Goal: Task Accomplishment & Management: Manage account settings

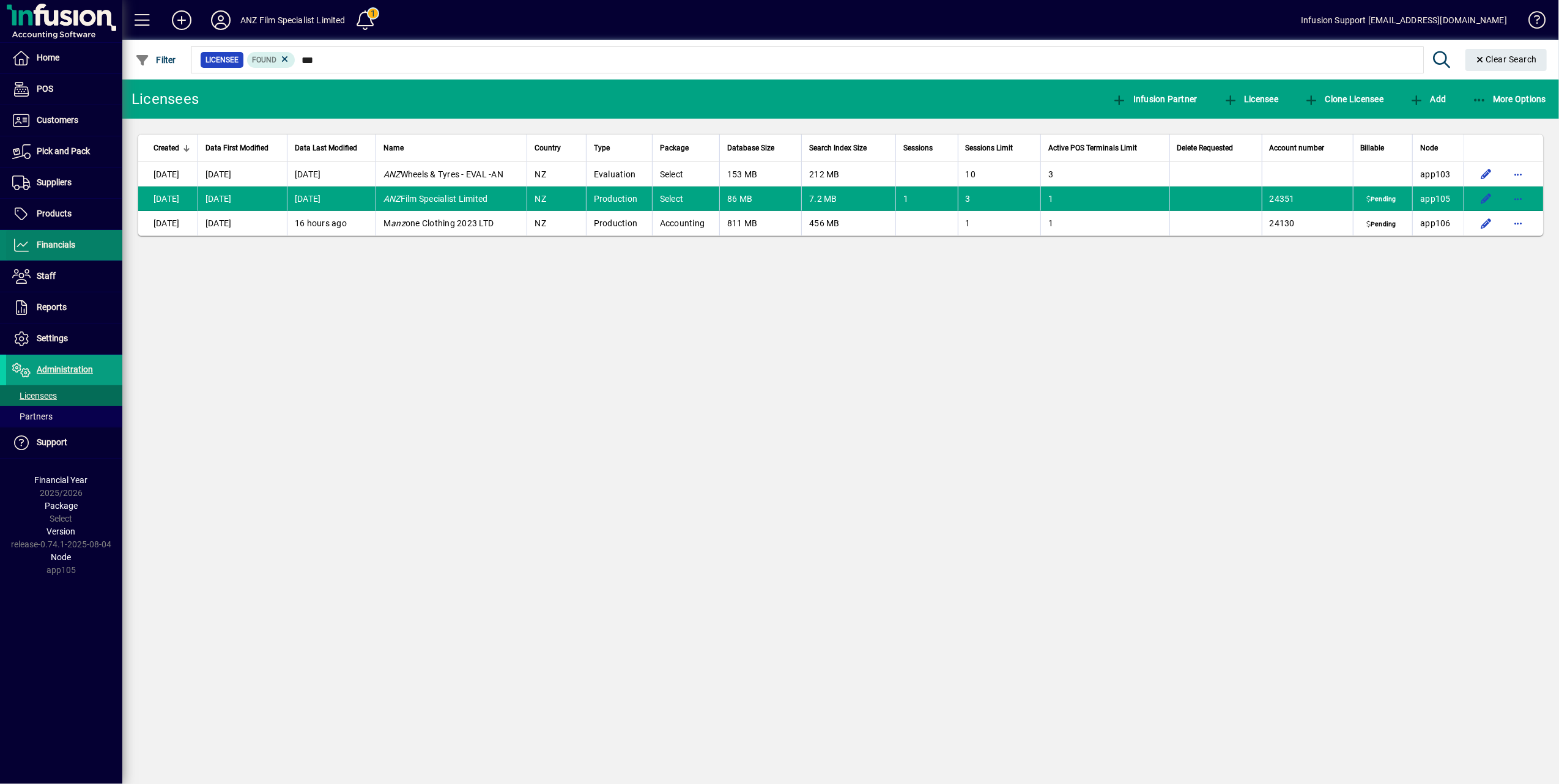
click at [64, 235] on span at bounding box center [64, 245] width 116 height 30
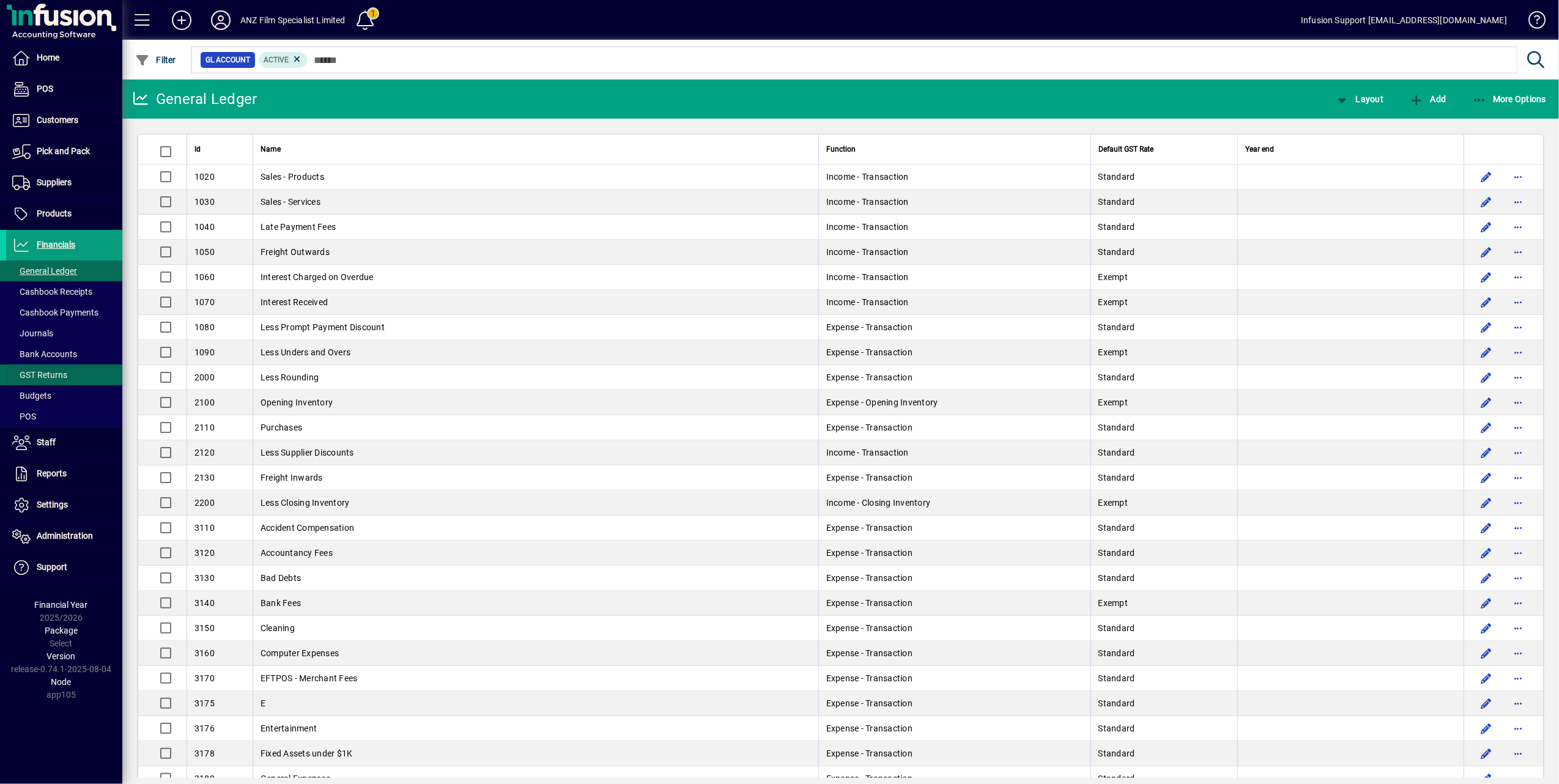
click at [57, 375] on span "GST Returns" at bounding box center [40, 374] width 55 height 10
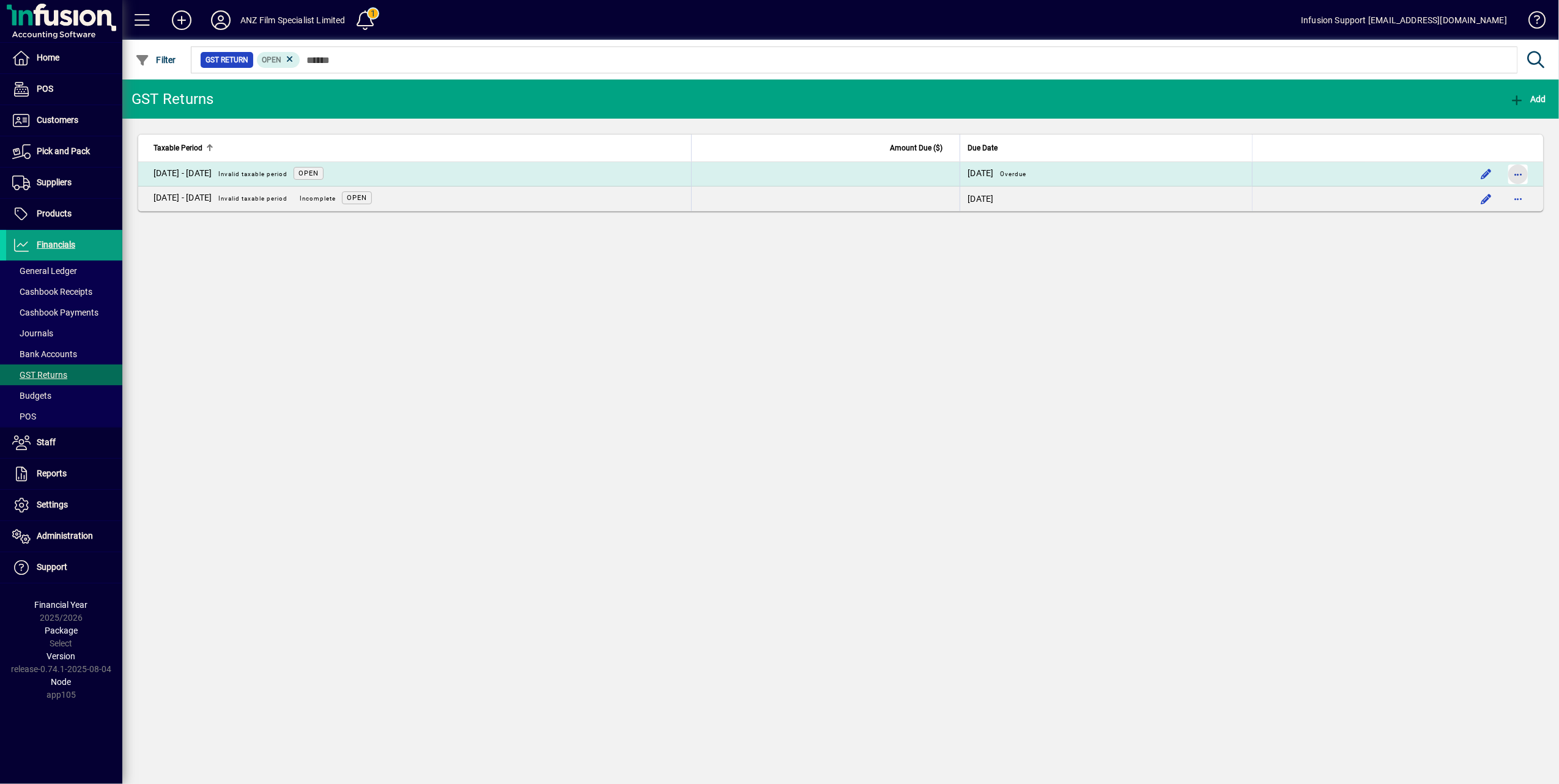
click at [1519, 175] on span "button" at bounding box center [1517, 173] width 30 height 30
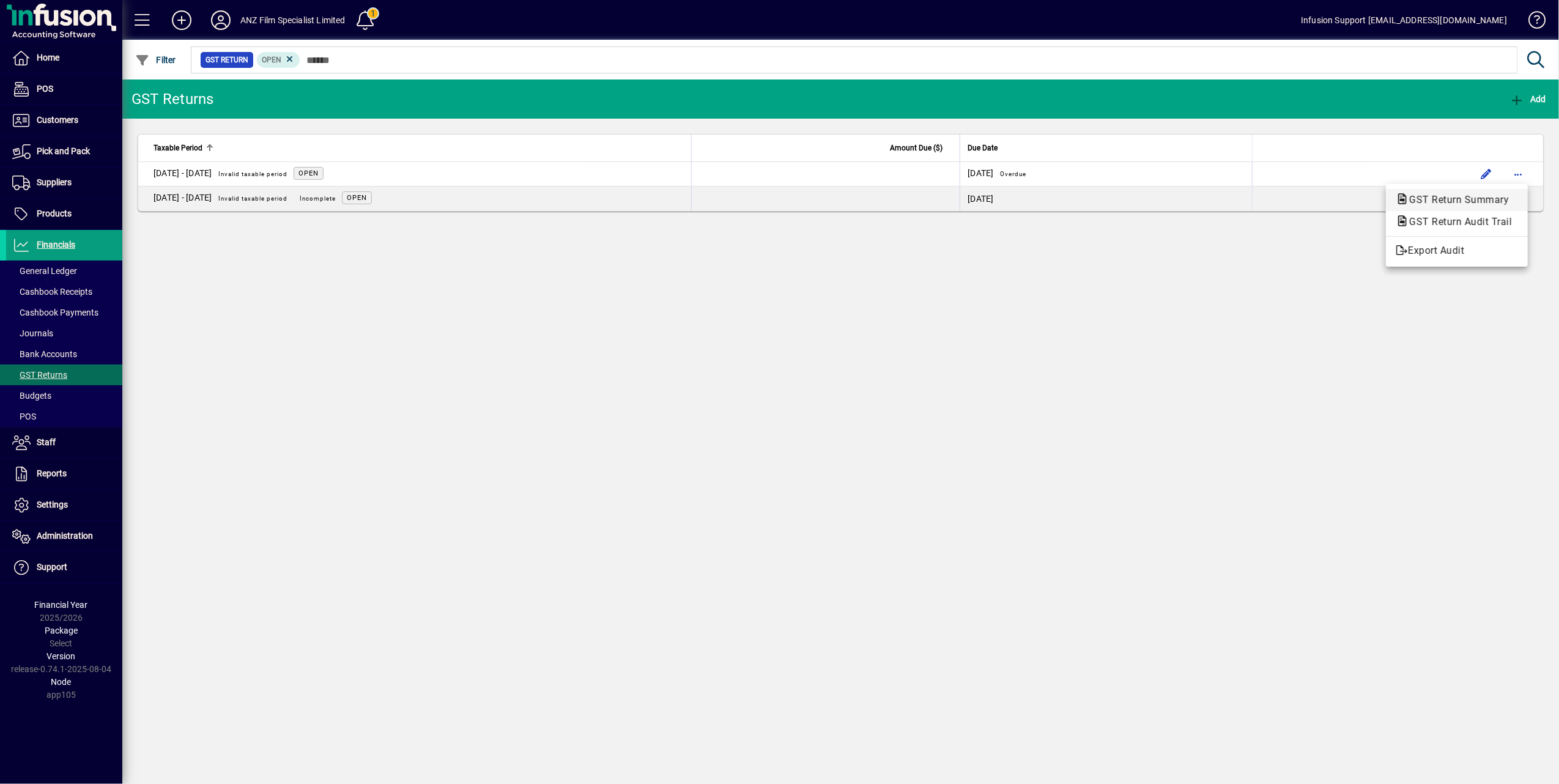
click at [1455, 199] on span "GST Return Summary" at bounding box center [1454, 199] width 119 height 11
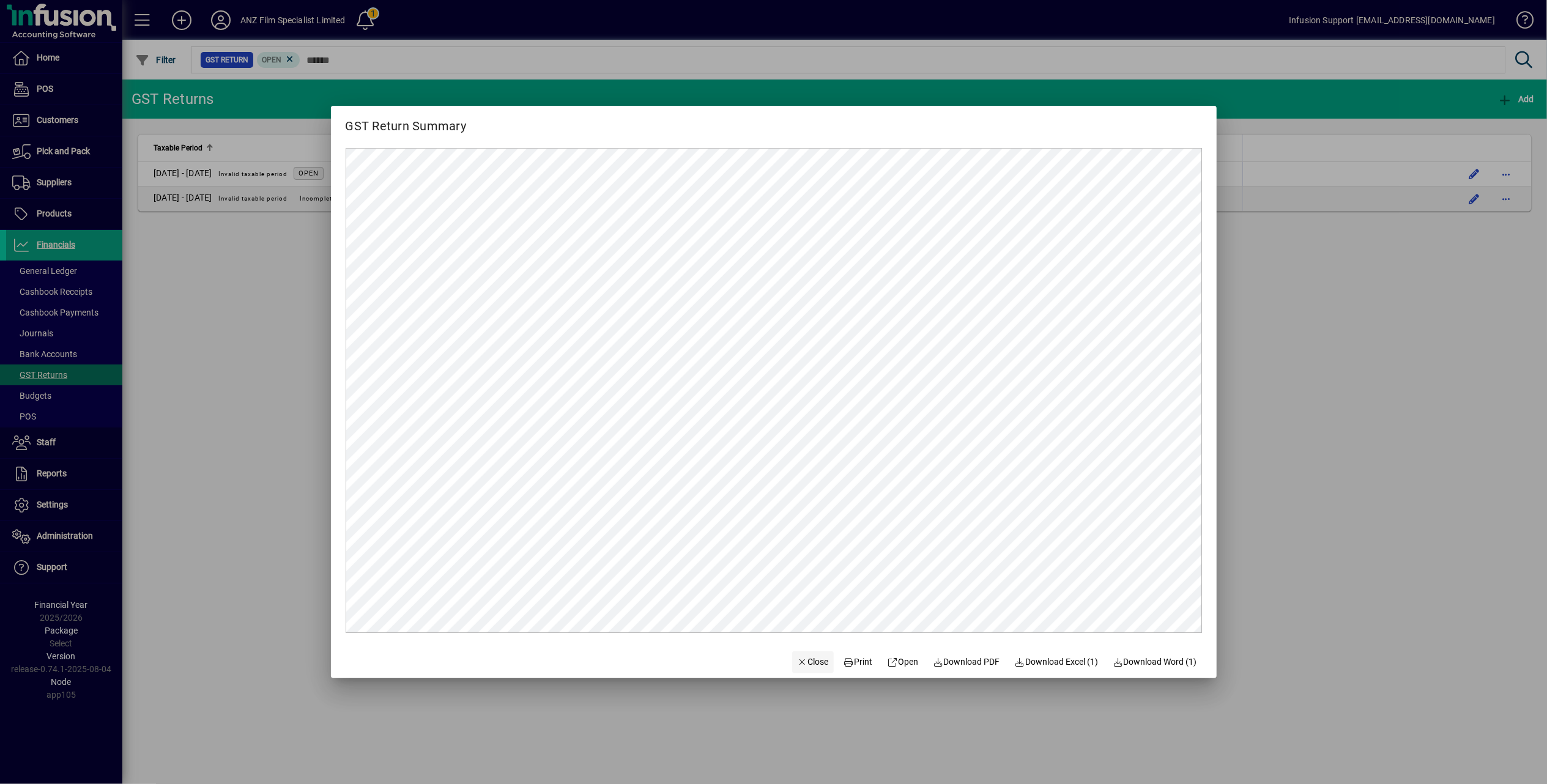
click at [806, 661] on span "Close" at bounding box center [812, 661] width 31 height 12
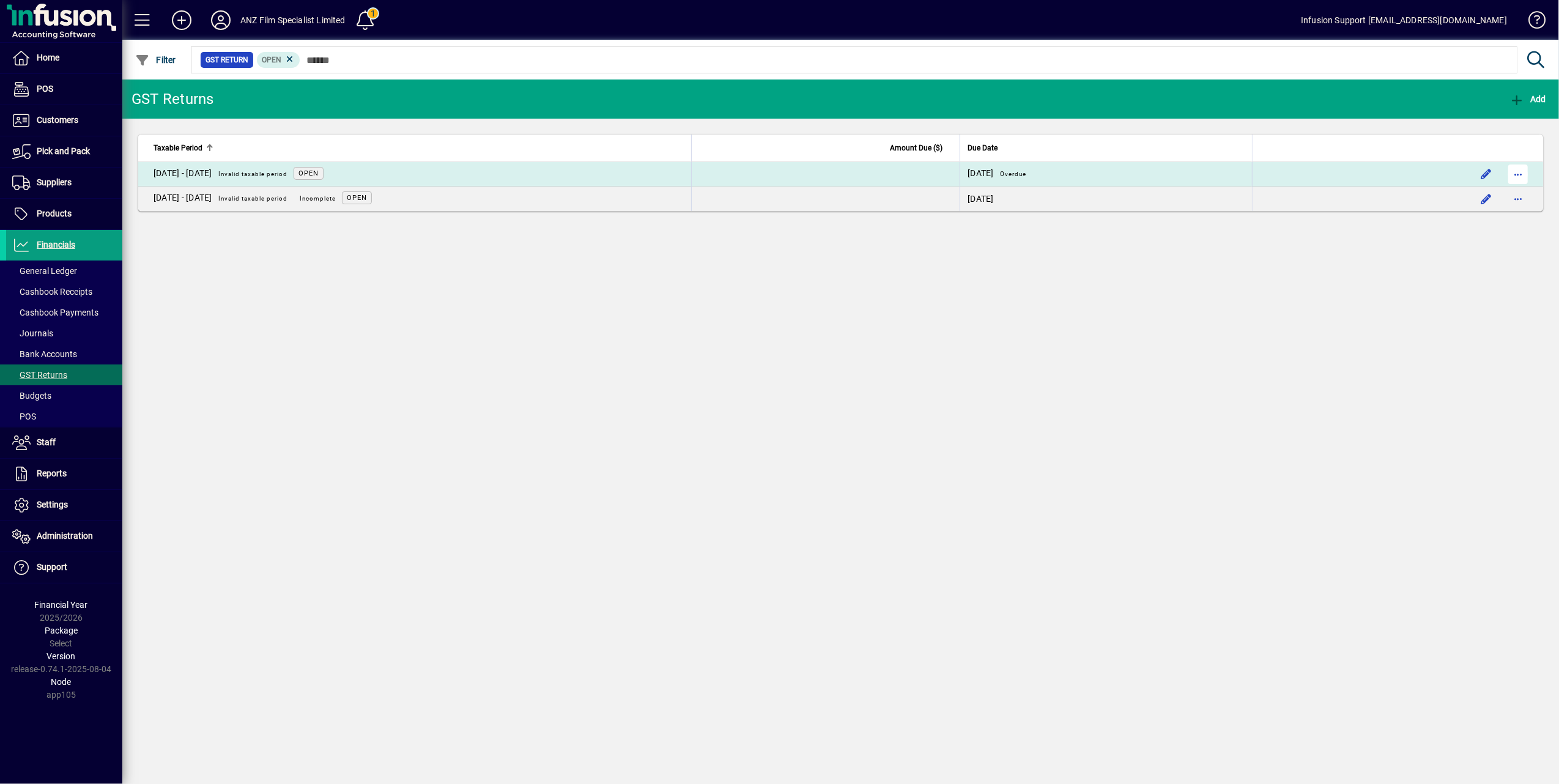
click at [1520, 175] on span "button" at bounding box center [1517, 173] width 30 height 30
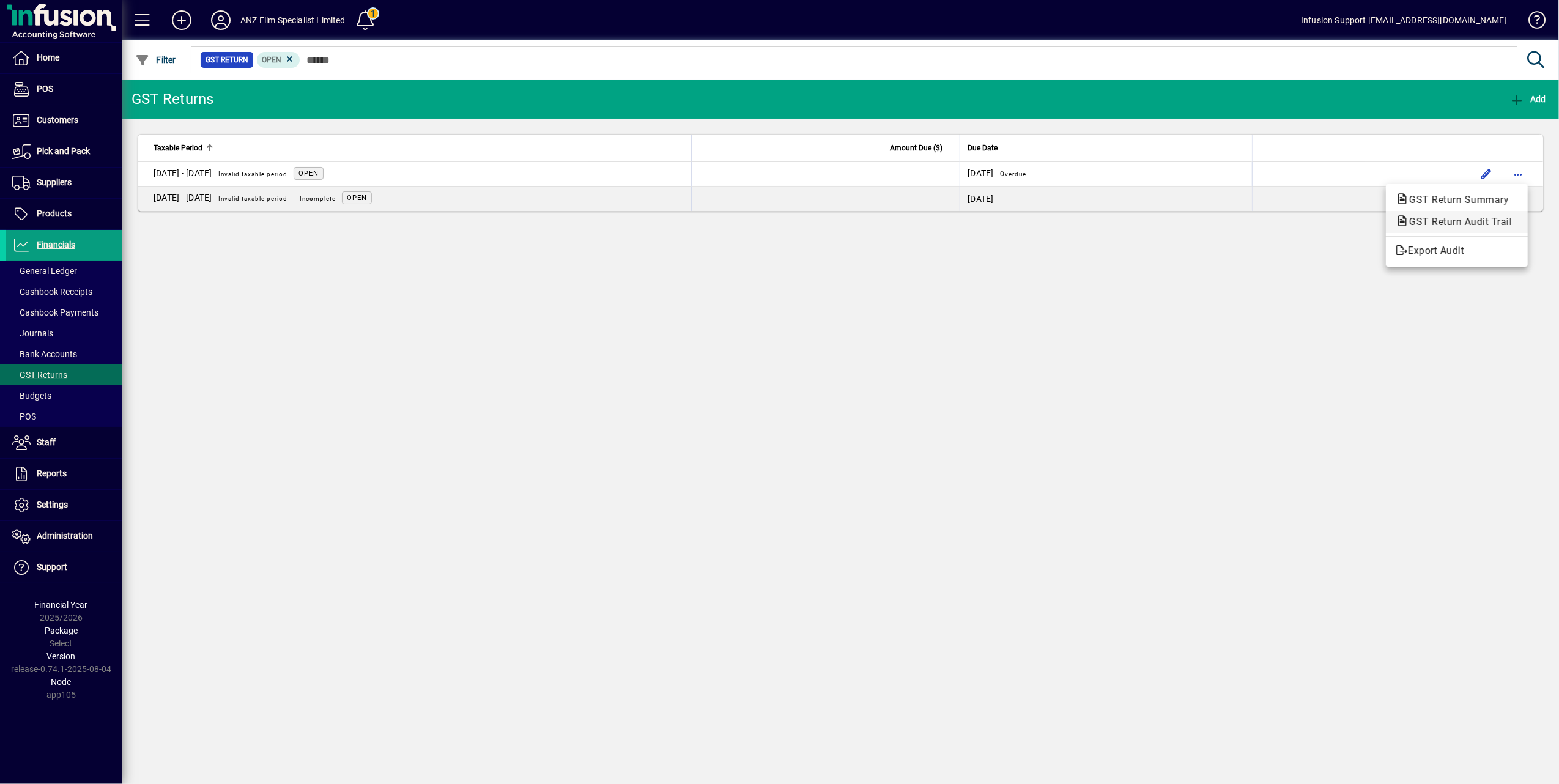
click at [1470, 220] on span "GST Return Audit Trail" at bounding box center [1456, 222] width 122 height 11
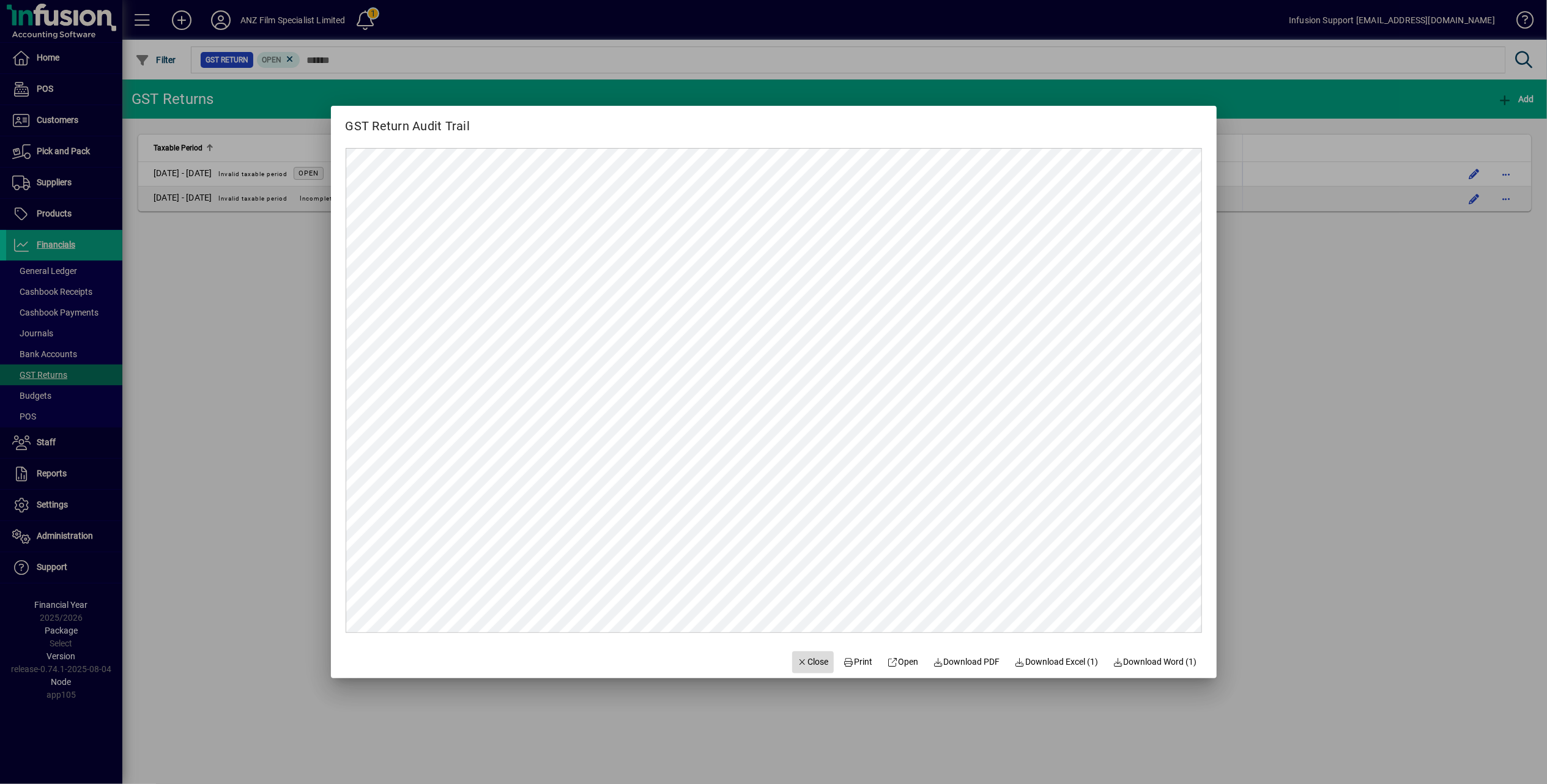
click at [802, 663] on span "Close" at bounding box center [812, 661] width 31 height 12
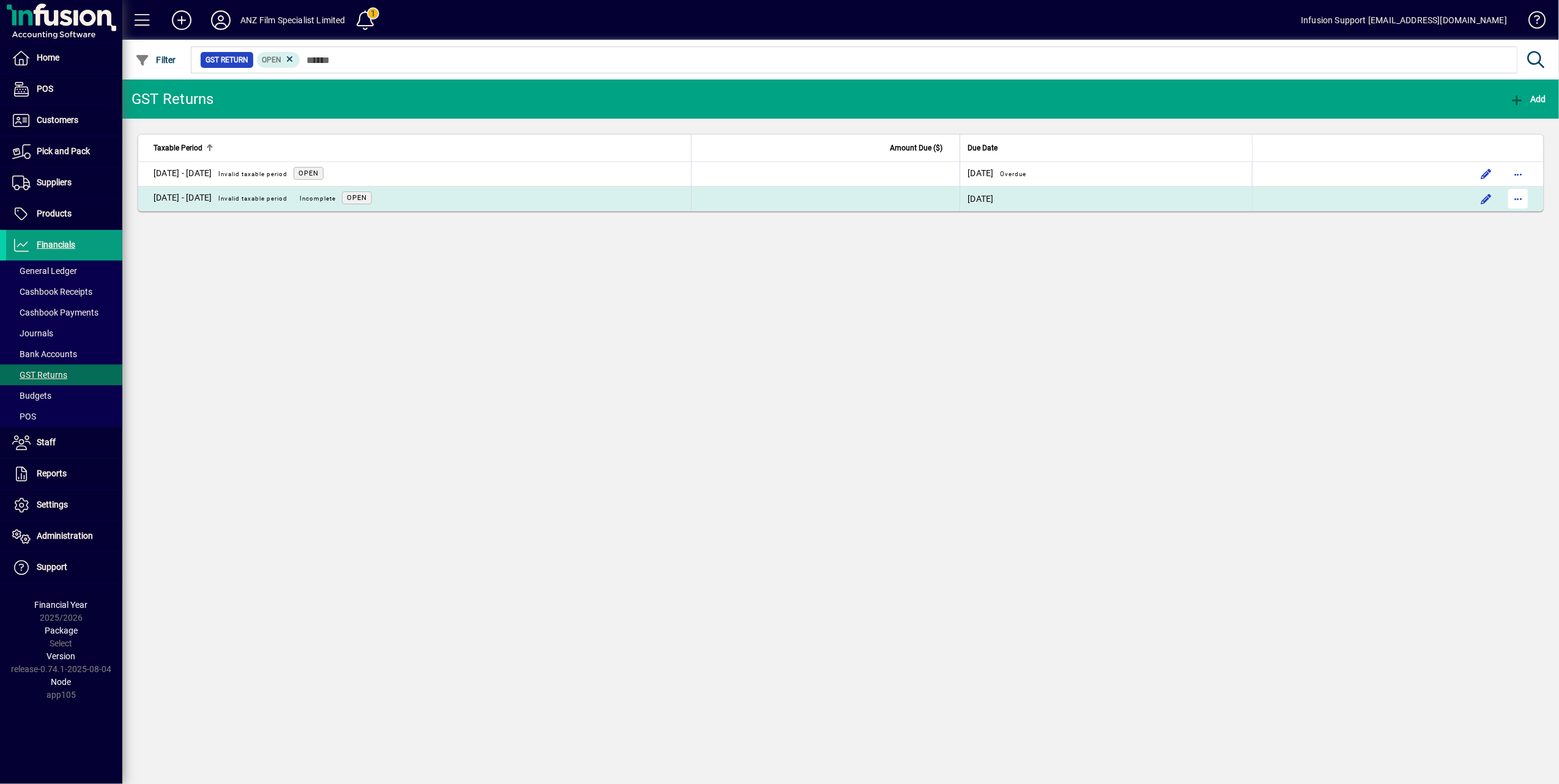
click at [1514, 199] on span "button" at bounding box center [1517, 198] width 30 height 30
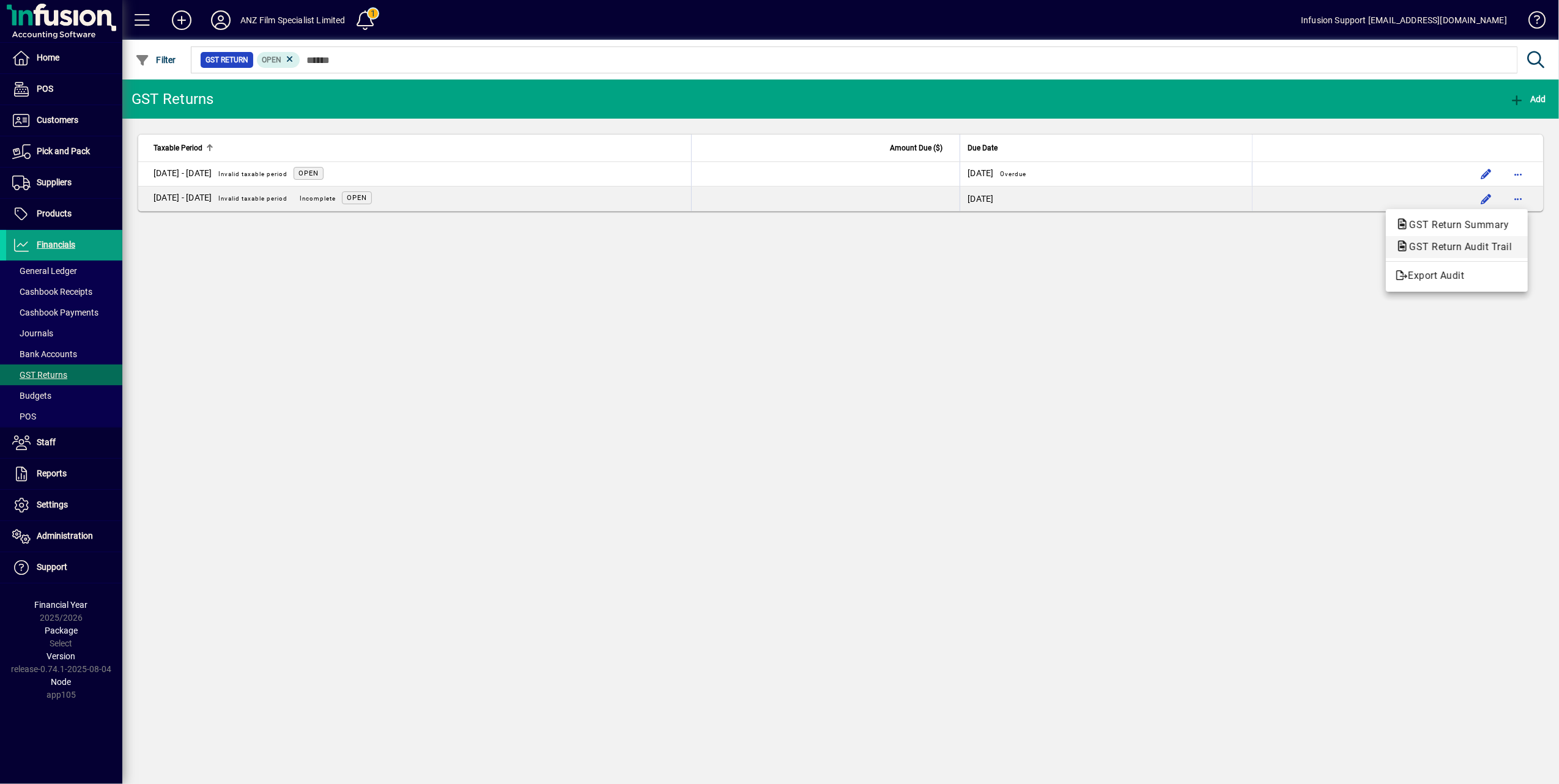
click at [1458, 245] on span "GST Return Audit Trail" at bounding box center [1456, 247] width 122 height 11
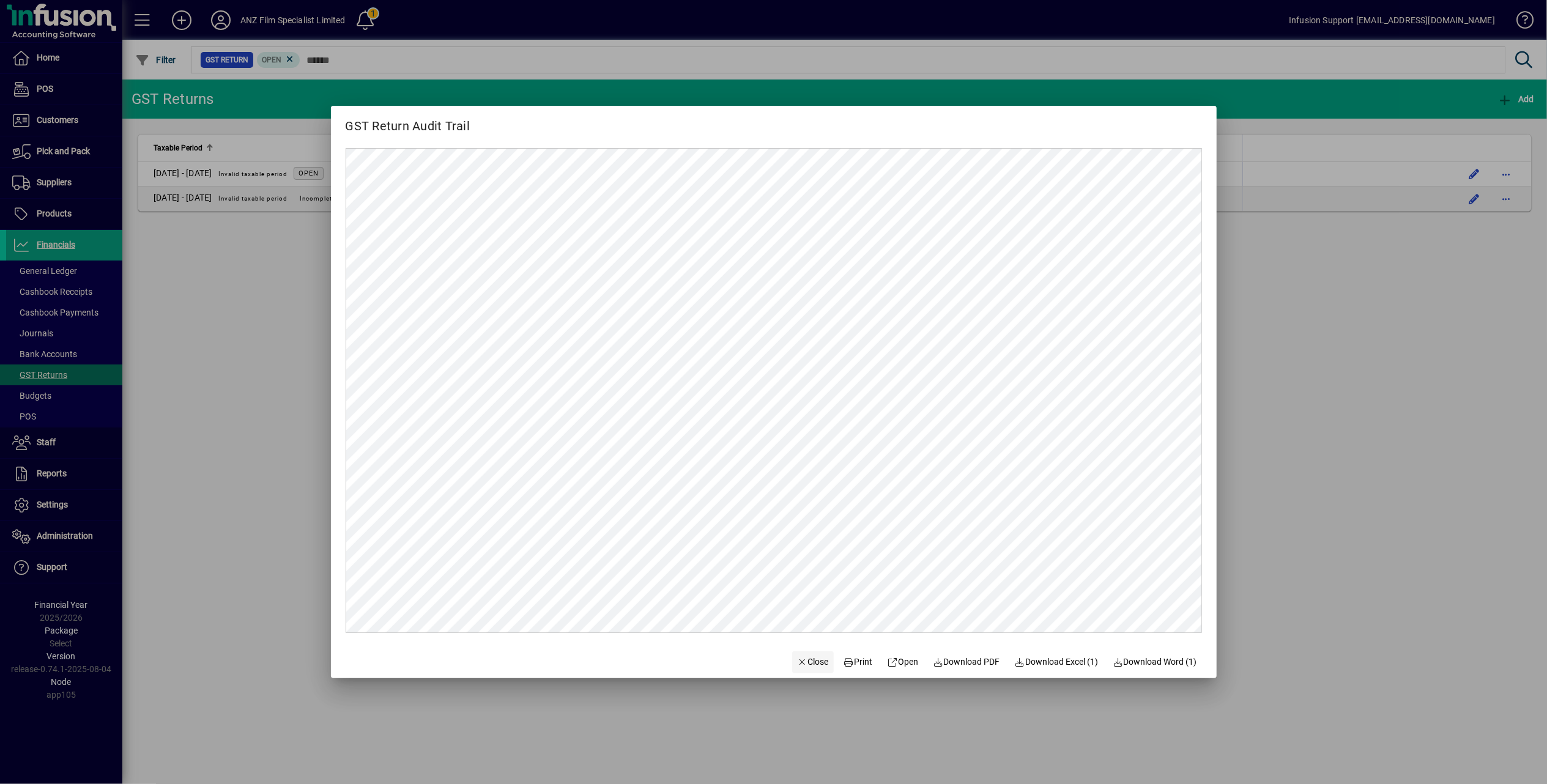
click at [804, 661] on span "Close" at bounding box center [812, 661] width 31 height 12
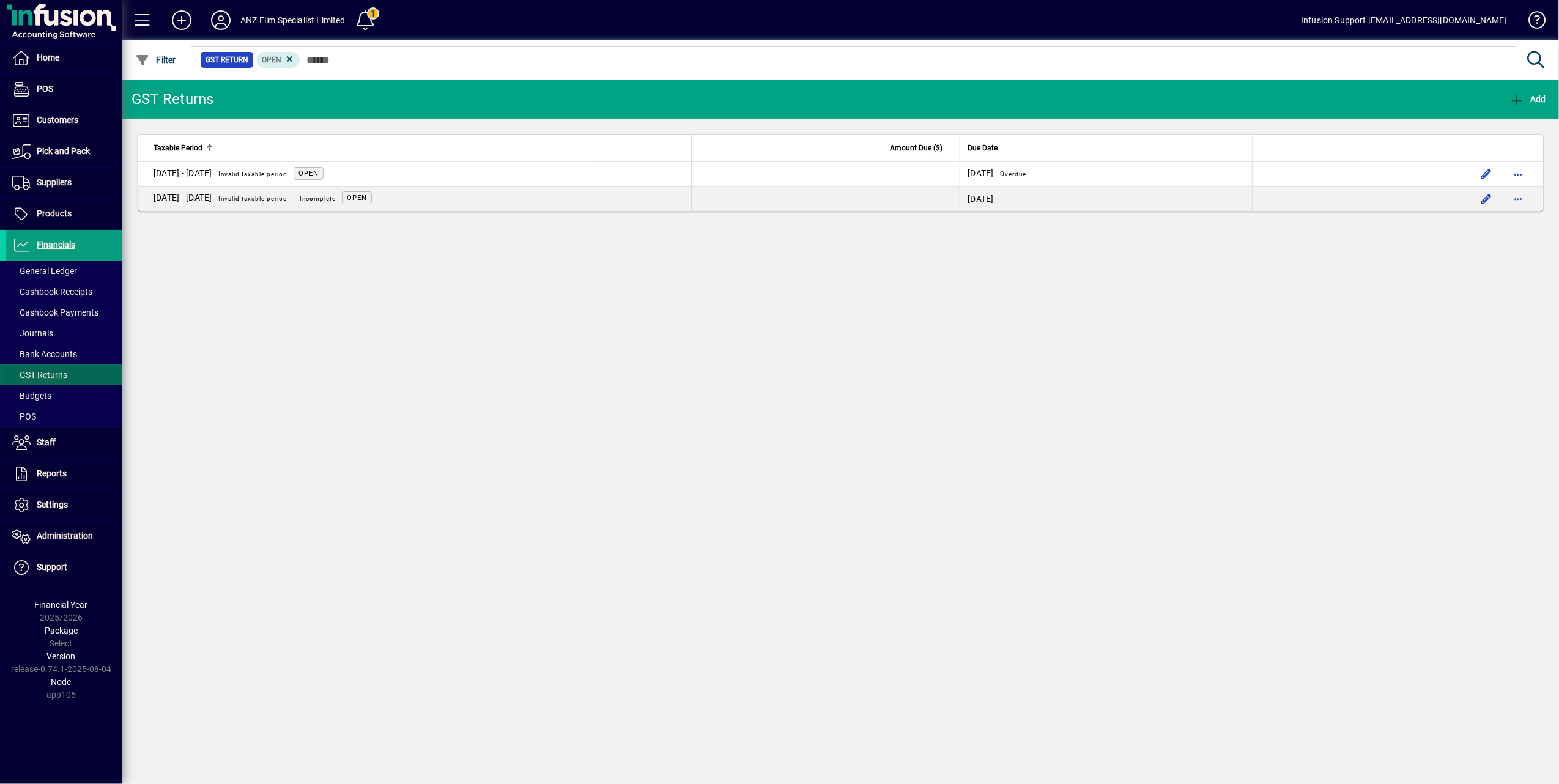
click at [54, 371] on span "GST Returns" at bounding box center [40, 374] width 55 height 10
click at [60, 497] on span at bounding box center [64, 505] width 116 height 30
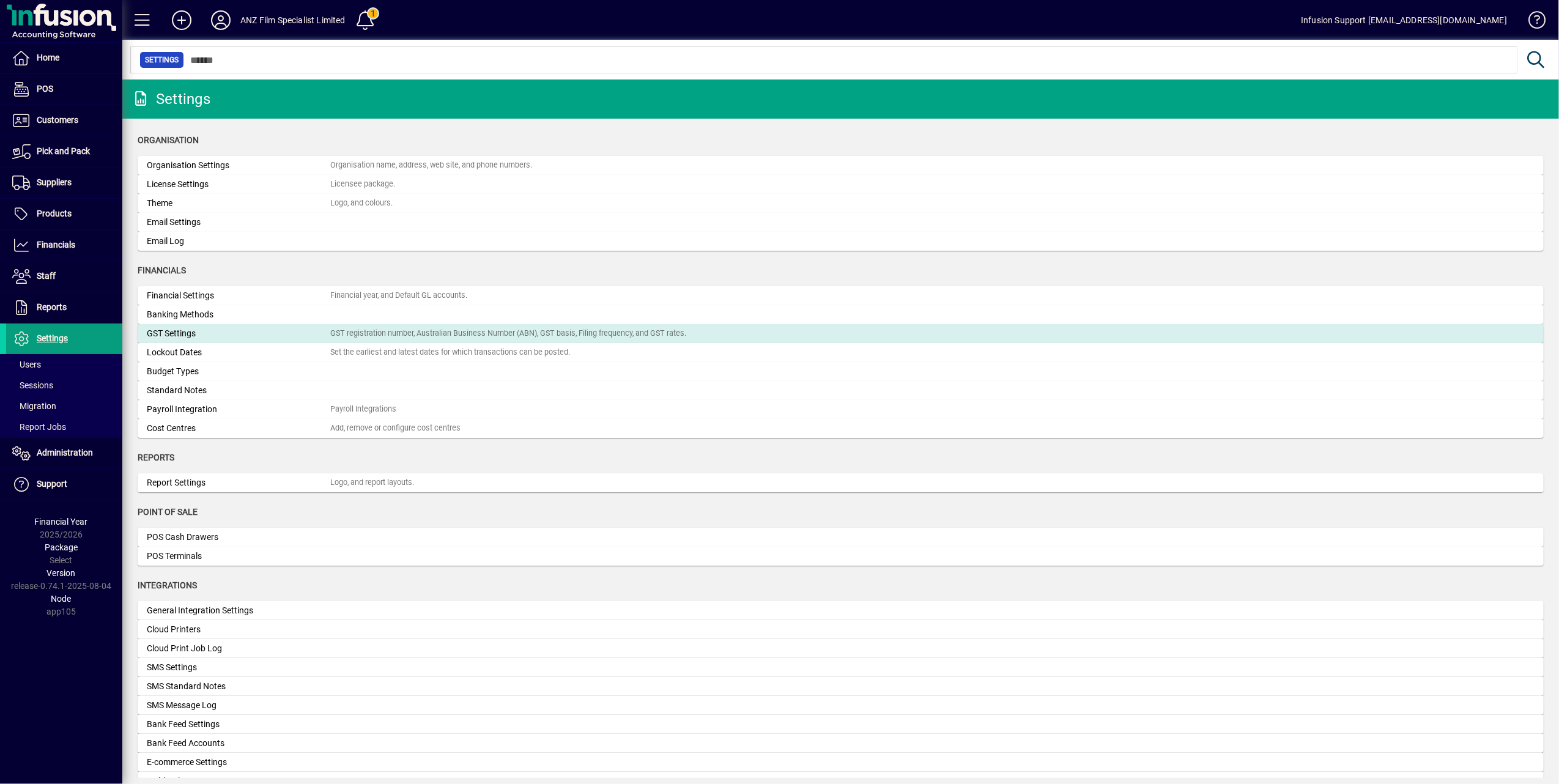
click at [226, 338] on div "GST Settings" at bounding box center [238, 332] width 183 height 12
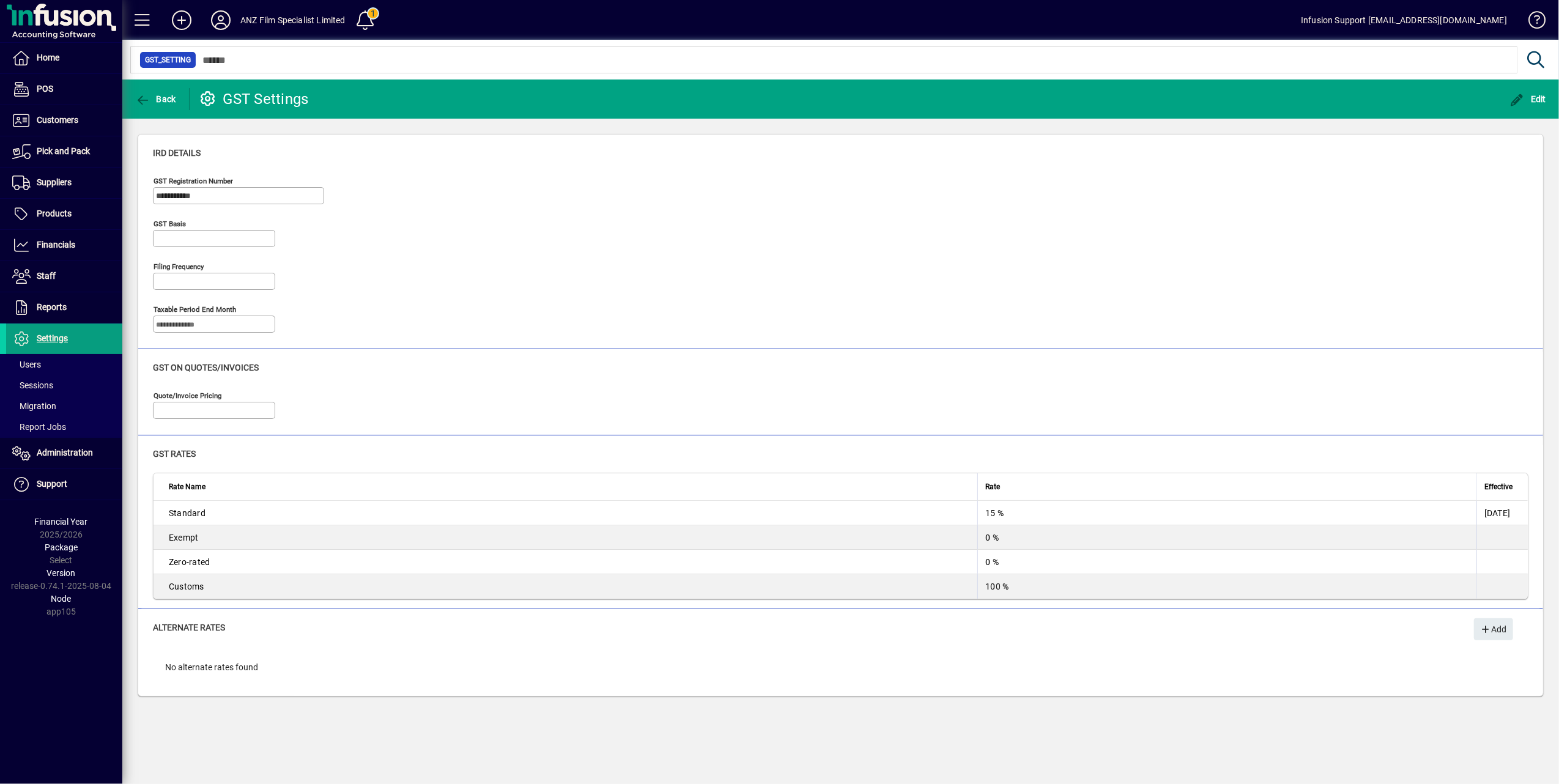
type input "**********"
type input "*********"
type input "**********"
click at [57, 456] on span "Administration" at bounding box center [64, 452] width 56 height 10
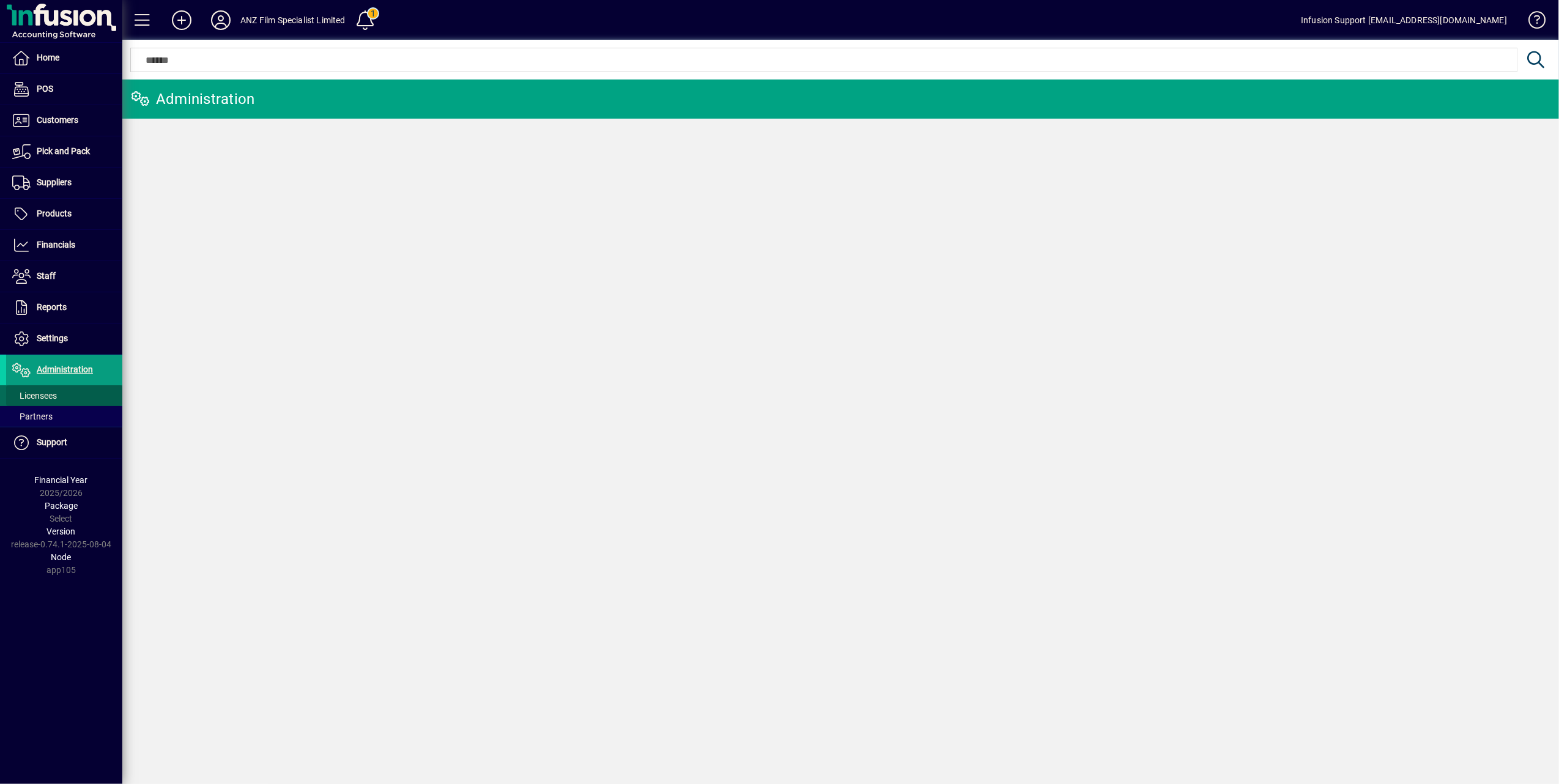
click at [51, 394] on span "Licensees" at bounding box center [34, 395] width 45 height 10
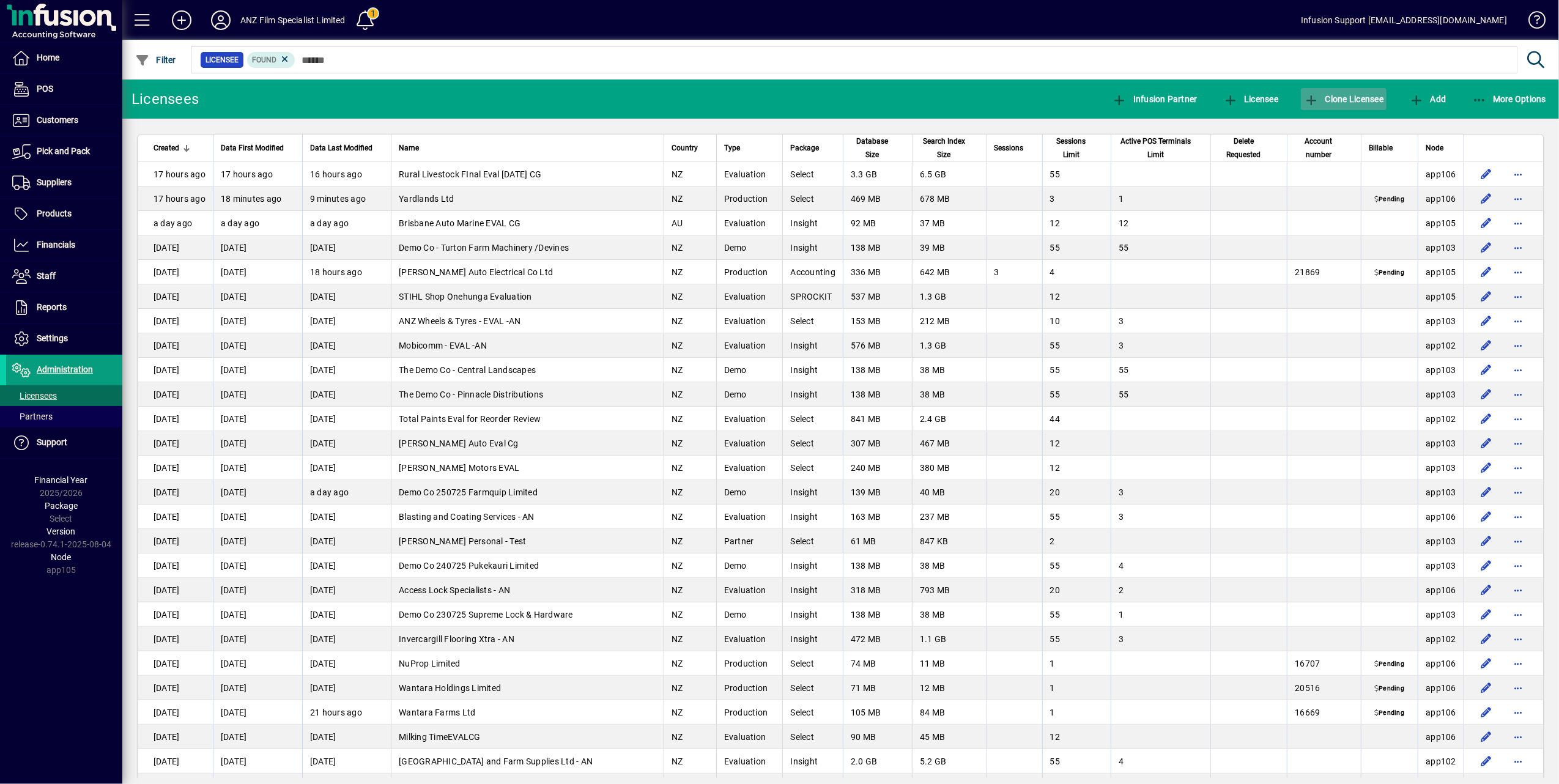
click at [1352, 94] on span "Clone Licensee" at bounding box center [1343, 99] width 79 height 10
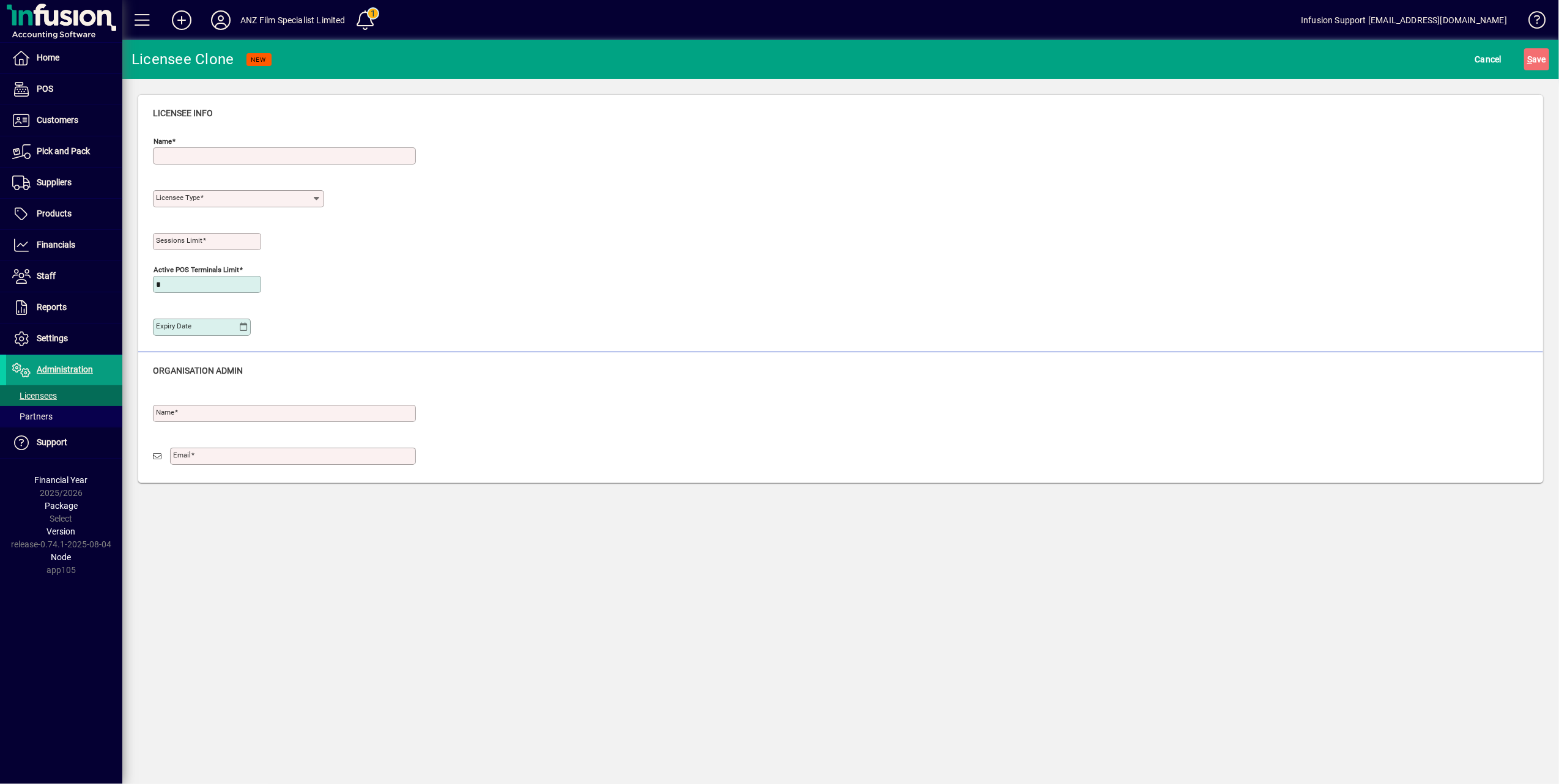
click at [260, 160] on input "Name" at bounding box center [286, 155] width 259 height 10
type input "**********"
click at [234, 206] on div "Licensee Type" at bounding box center [238, 199] width 172 height 17
click at [176, 289] on div "Test" at bounding box center [172, 293] width 17 height 12
type input "****"
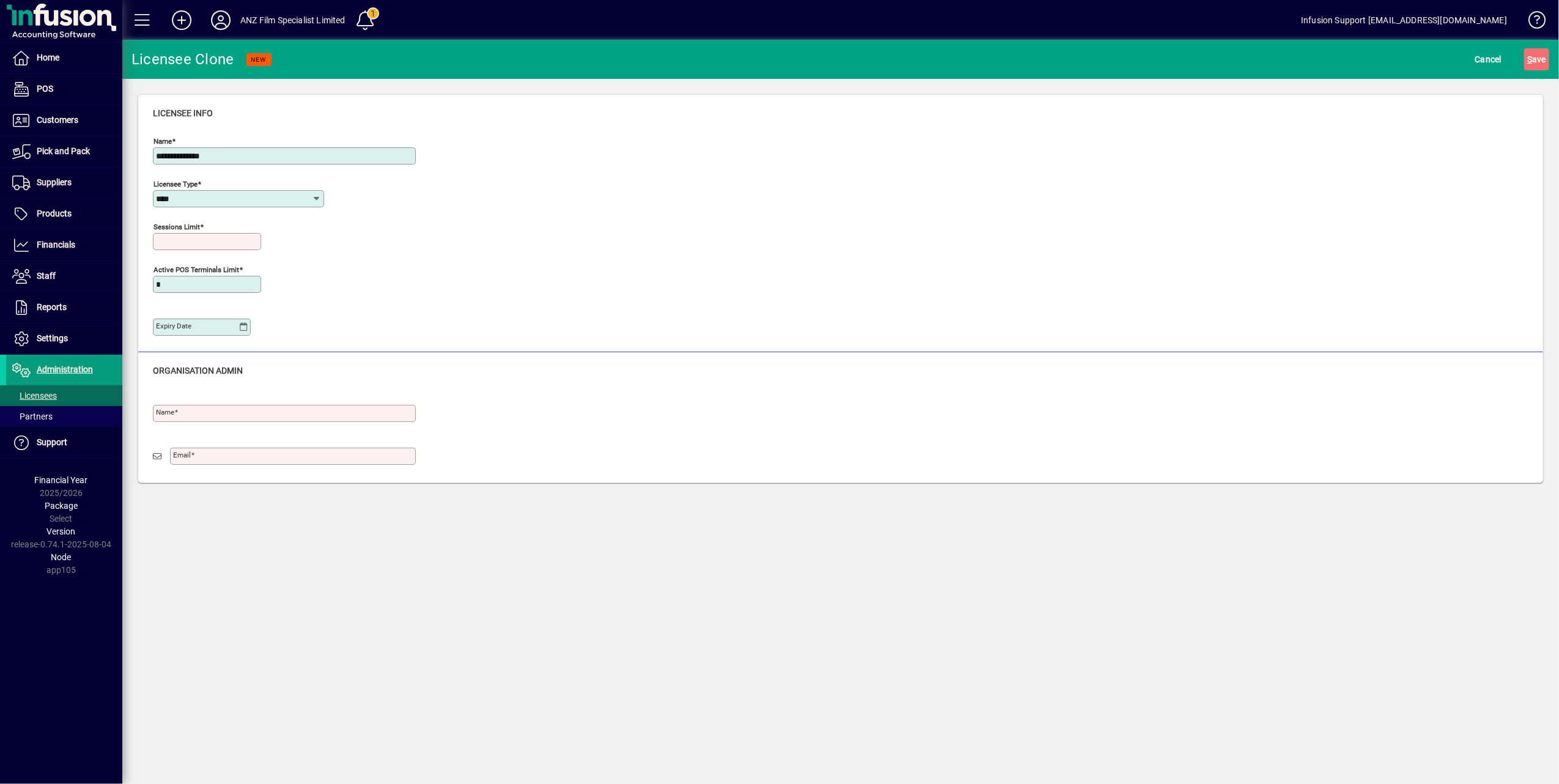
click at [229, 243] on input "Sessions Limit" at bounding box center [209, 241] width 105 height 10
type input "*"
click at [236, 413] on input "Name" at bounding box center [286, 413] width 259 height 10
type input "**********"
click at [262, 458] on input "Email" at bounding box center [294, 456] width 242 height 10
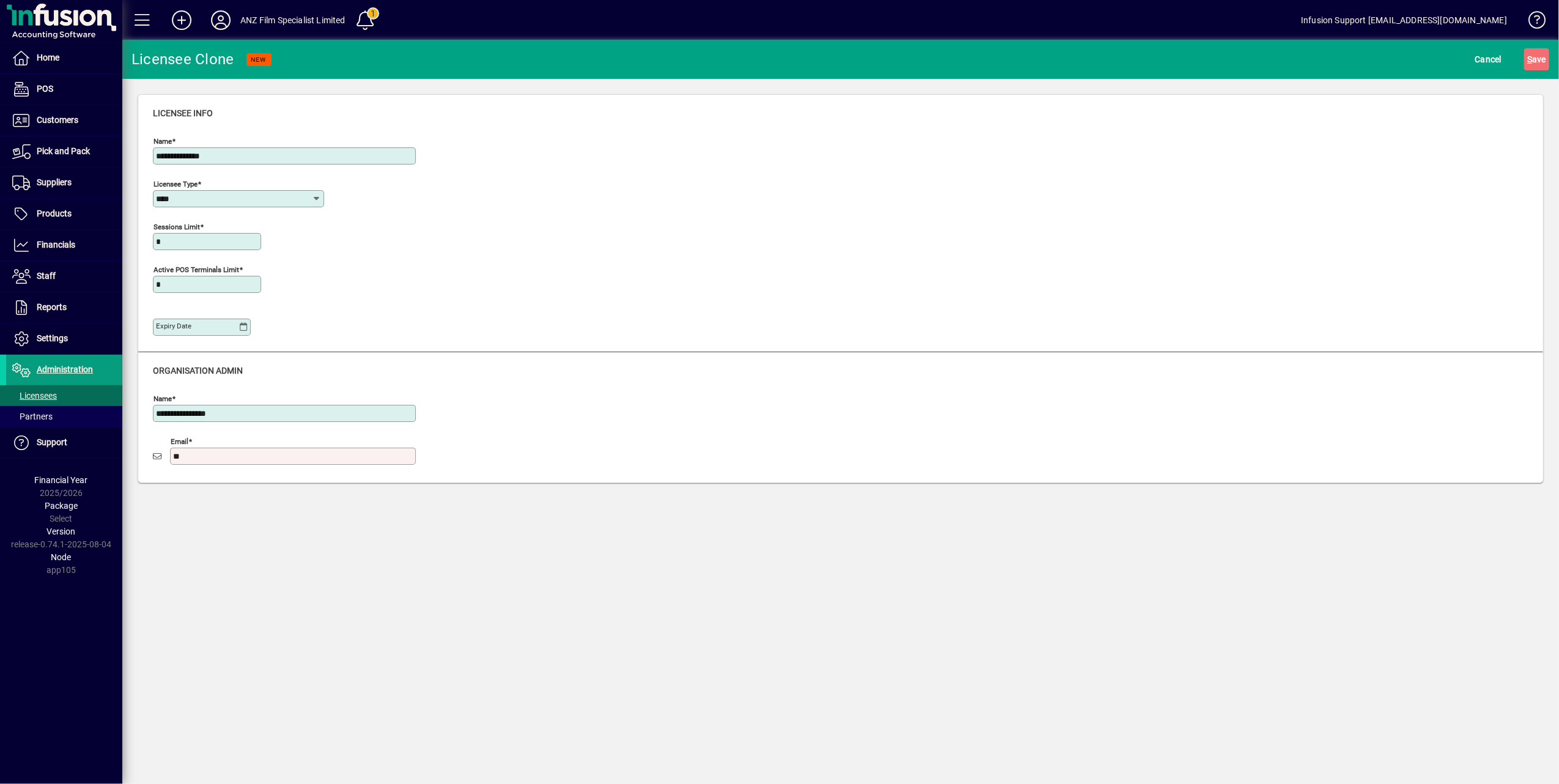
type input "**********"
click at [1536, 61] on span "S ave" at bounding box center [1536, 59] width 19 height 20
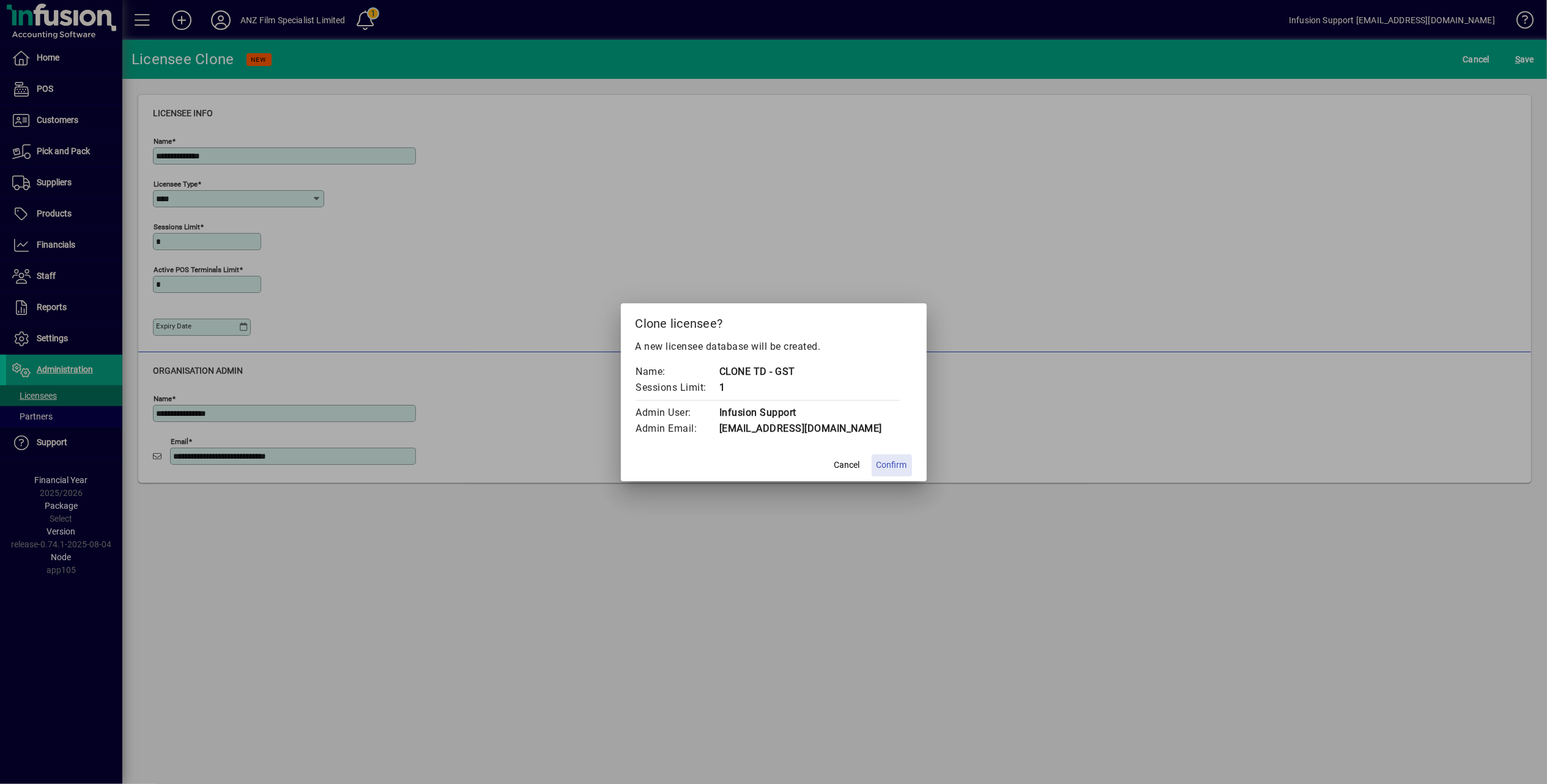
click at [893, 466] on span "Confirm" at bounding box center [891, 464] width 31 height 12
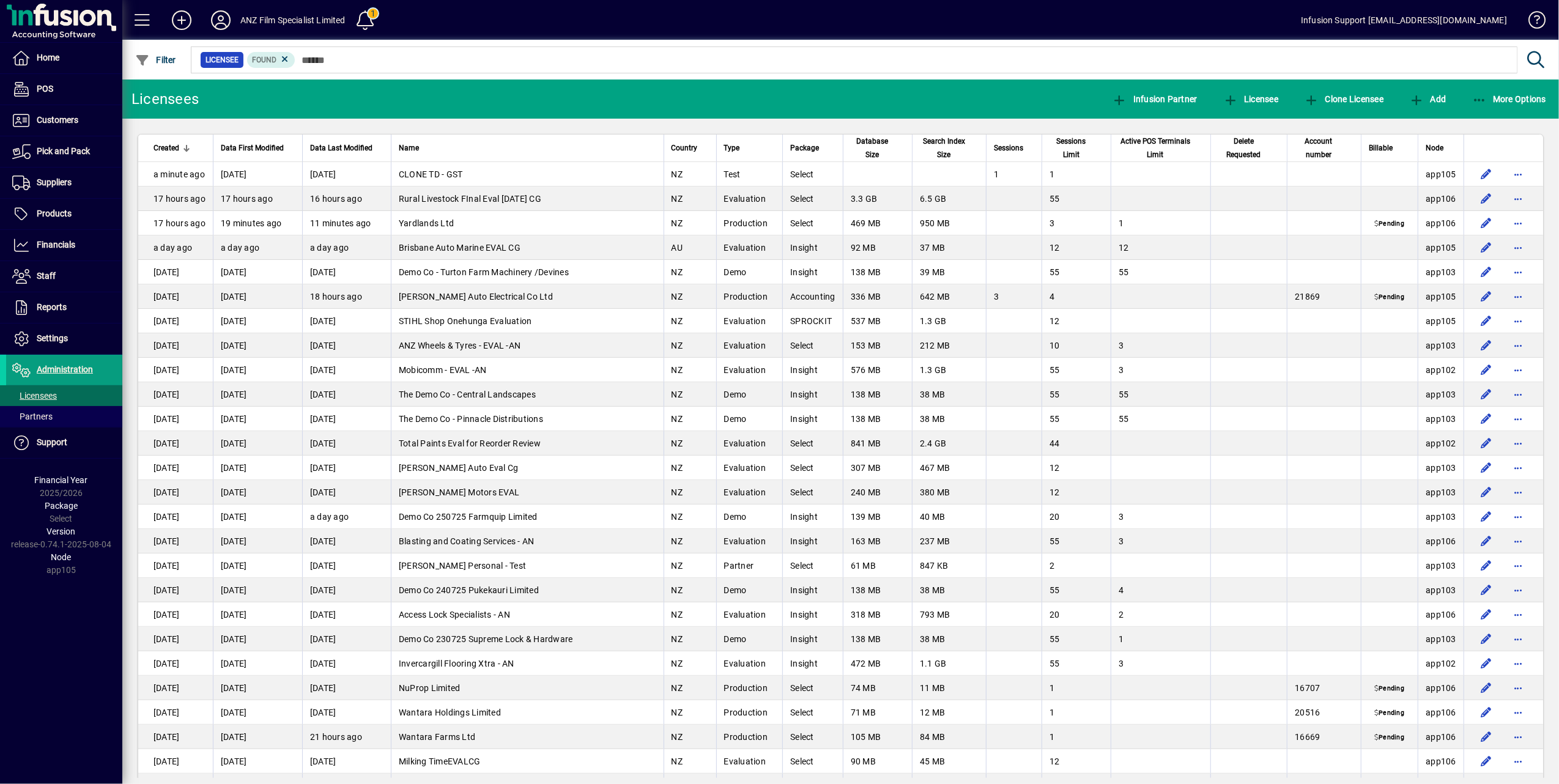
drag, startPoint x: 601, startPoint y: 700, endPoint x: 612, endPoint y: 592, distance: 108.6
click at [601, 700] on td "Wantara Holdings Limited" at bounding box center [527, 713] width 273 height 25
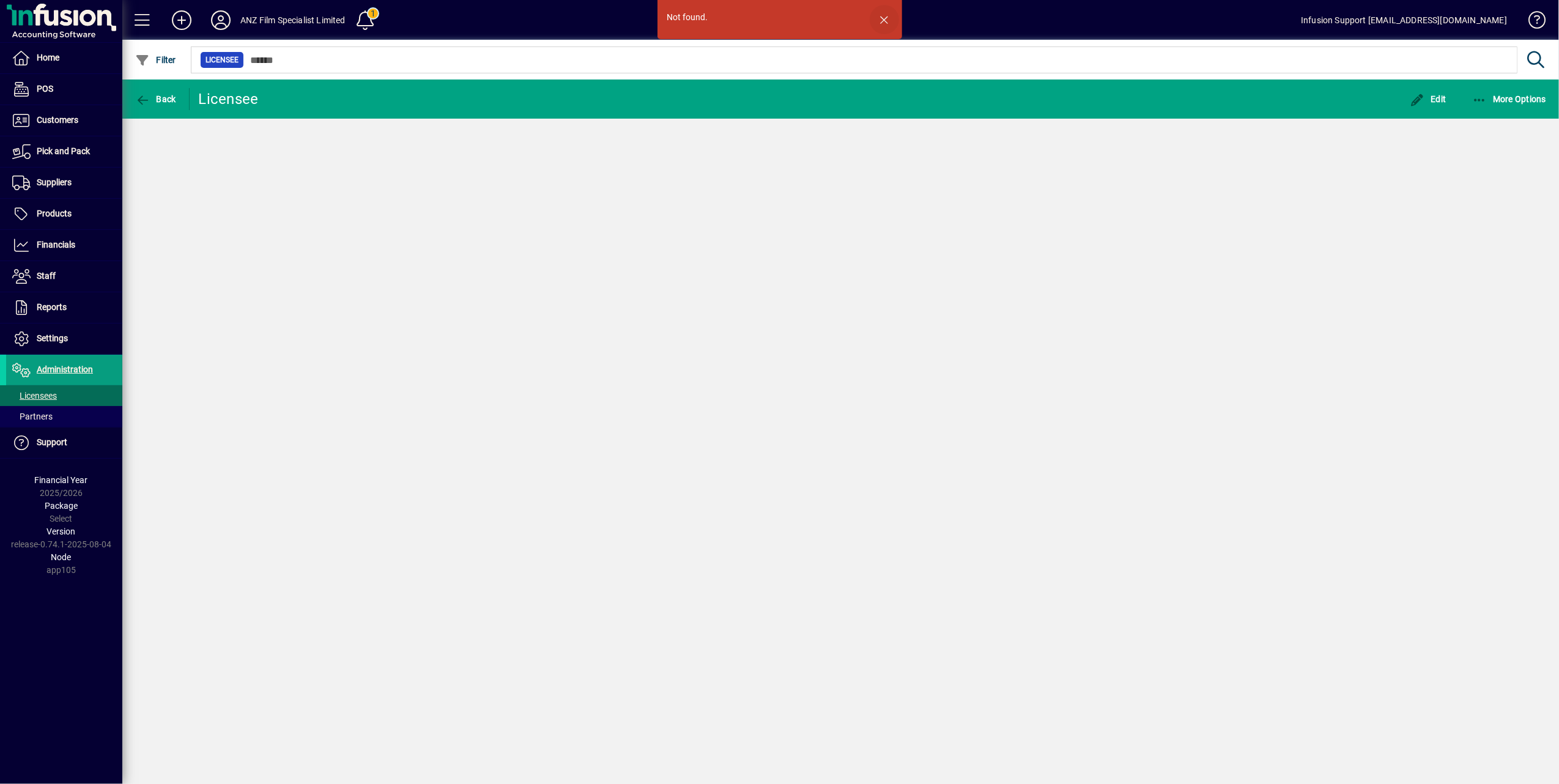
click at [881, 18] on span "button" at bounding box center [883, 19] width 30 height 30
click at [38, 394] on span "Licensees" at bounding box center [34, 395] width 45 height 10
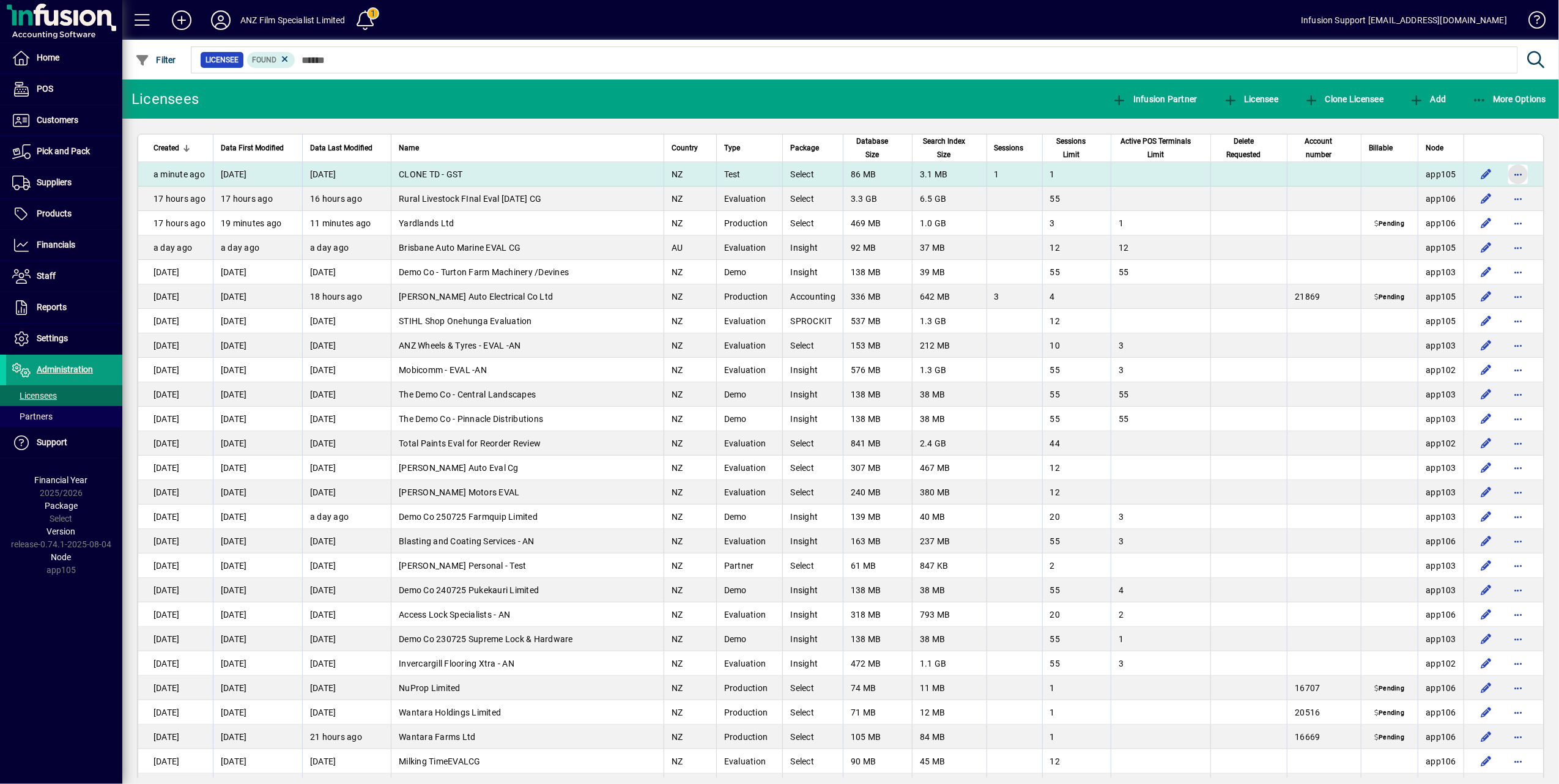
click at [1504, 171] on span "button" at bounding box center [1517, 173] width 30 height 30
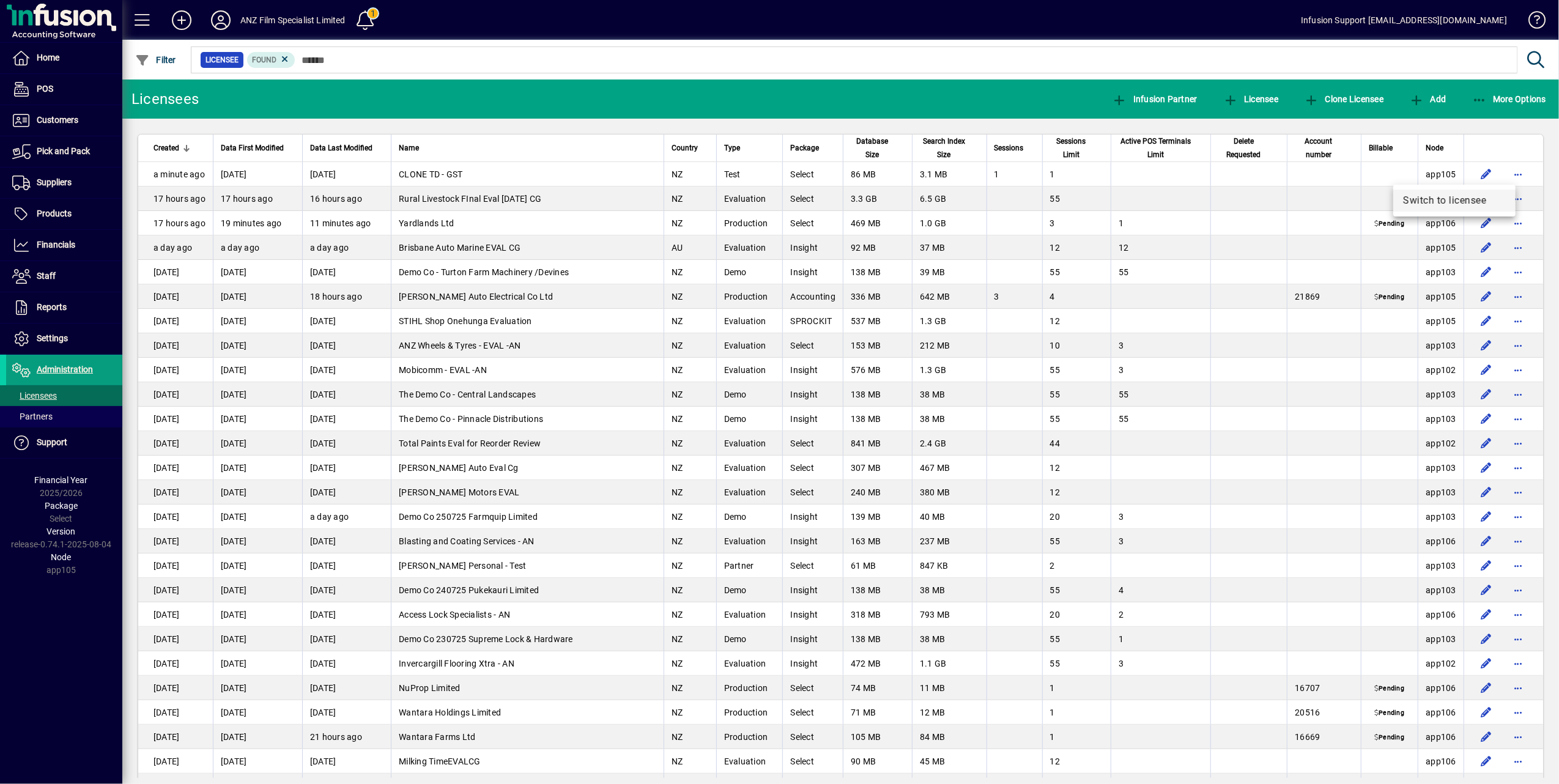
click at [1451, 193] on span "Switch to licensee" at bounding box center [1454, 200] width 103 height 14
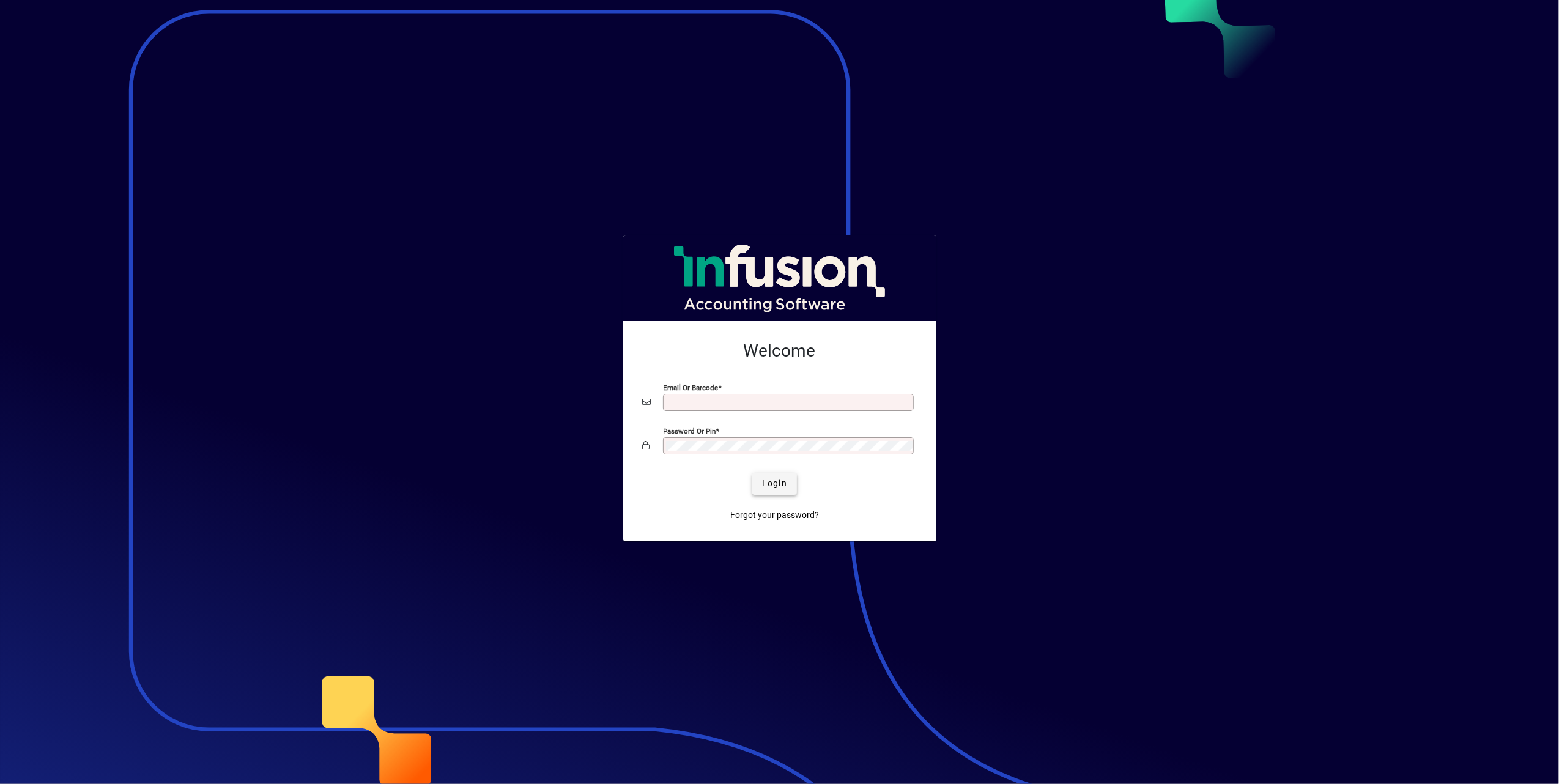
type input "**********"
click at [779, 487] on span "Login" at bounding box center [774, 482] width 25 height 12
